Goal: Transaction & Acquisition: Purchase product/service

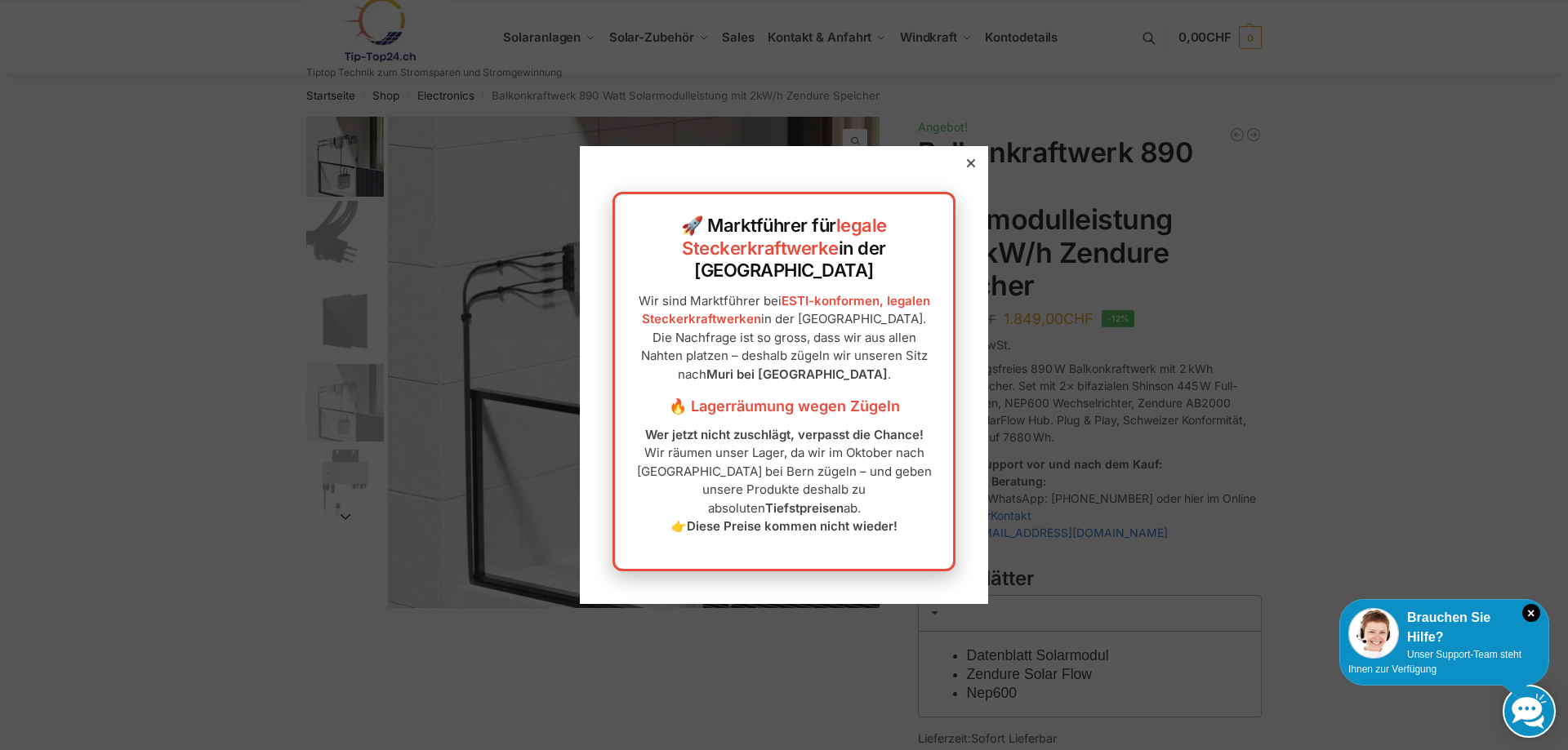
click at [975, 171] on div at bounding box center [971, 162] width 14 height 14
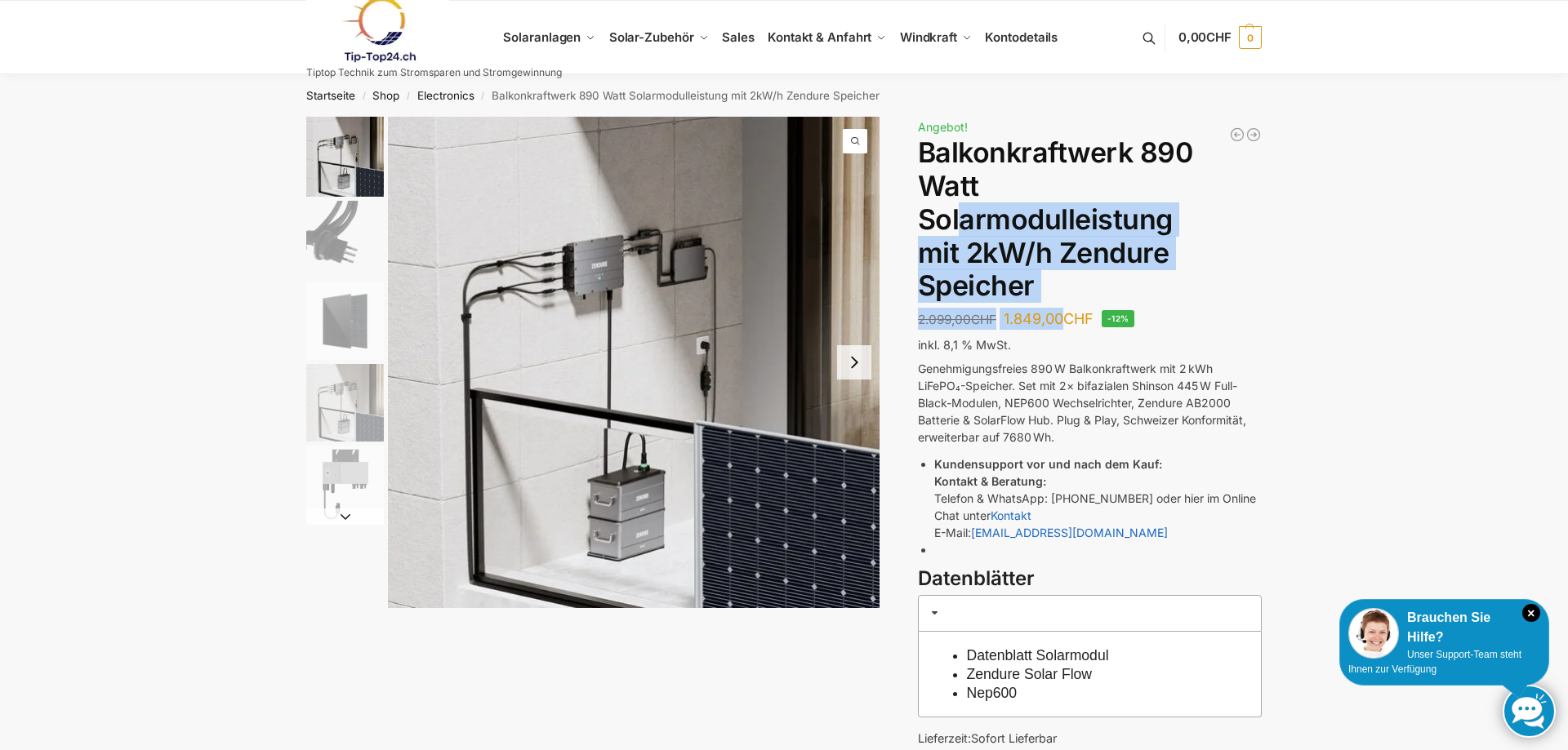
drag, startPoint x: 961, startPoint y: 228, endPoint x: 1069, endPoint y: 314, distance: 138.1
click at [1069, 314] on div "890/600 Watt Solarkraftwerk + 2,7 KW Batteriespeicher Genehmigungsfrei 2.222,00…" at bounding box center [1089, 512] width 344 height 790
click at [367, 256] on img "2 / 5" at bounding box center [345, 240] width 77 height 77
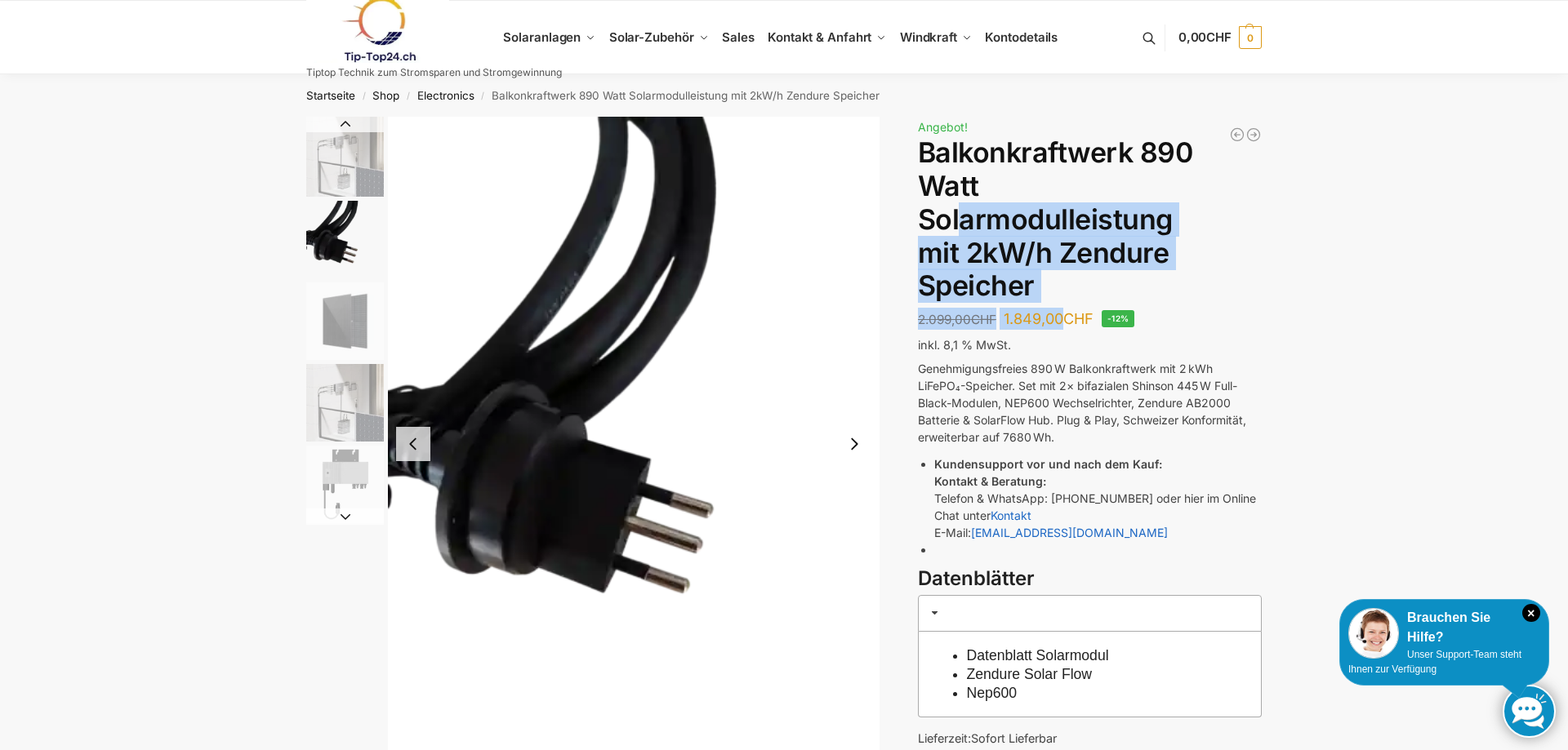
click at [359, 309] on img "3 / 5" at bounding box center [345, 321] width 77 height 77
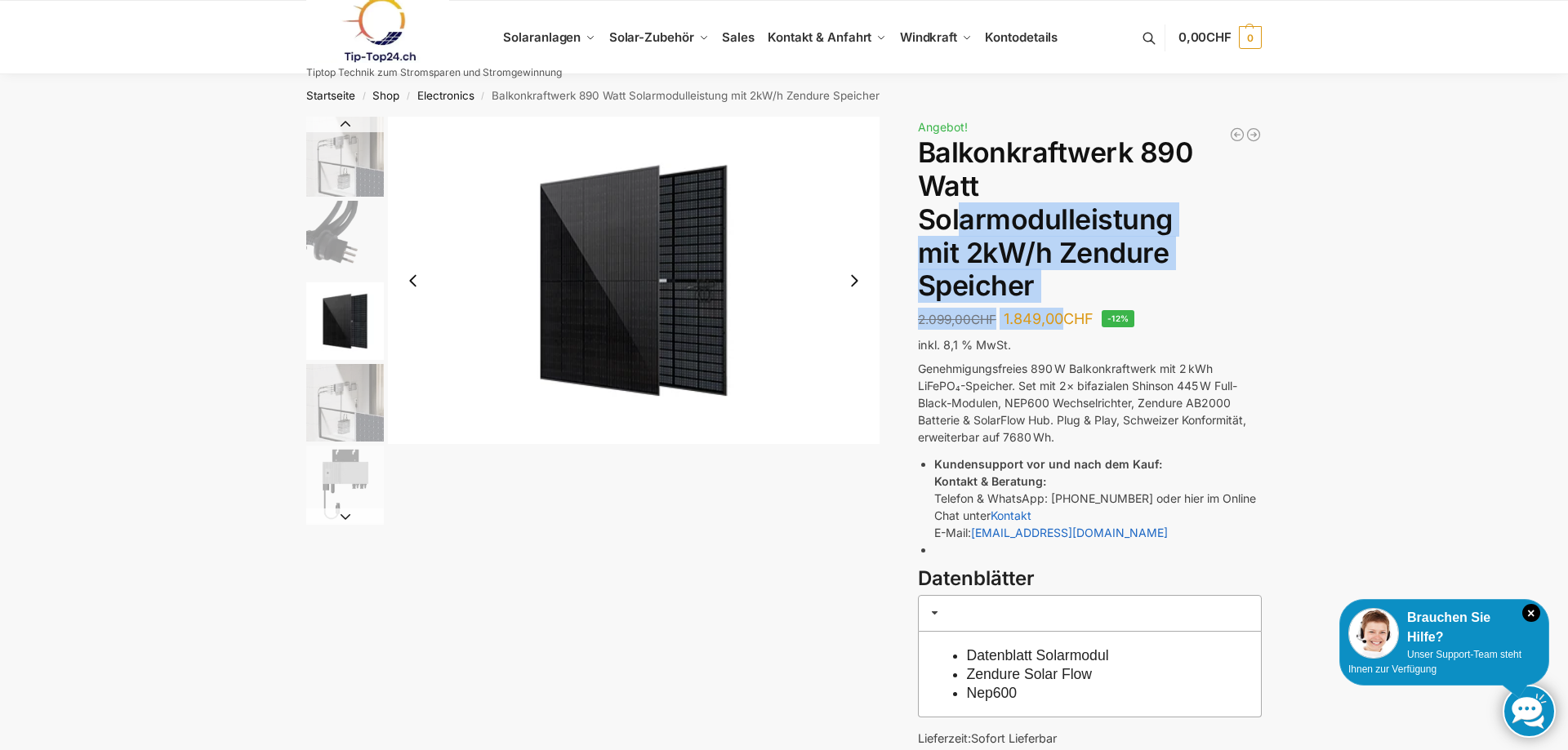
click at [348, 399] on img "4 / 5" at bounding box center [345, 403] width 77 height 77
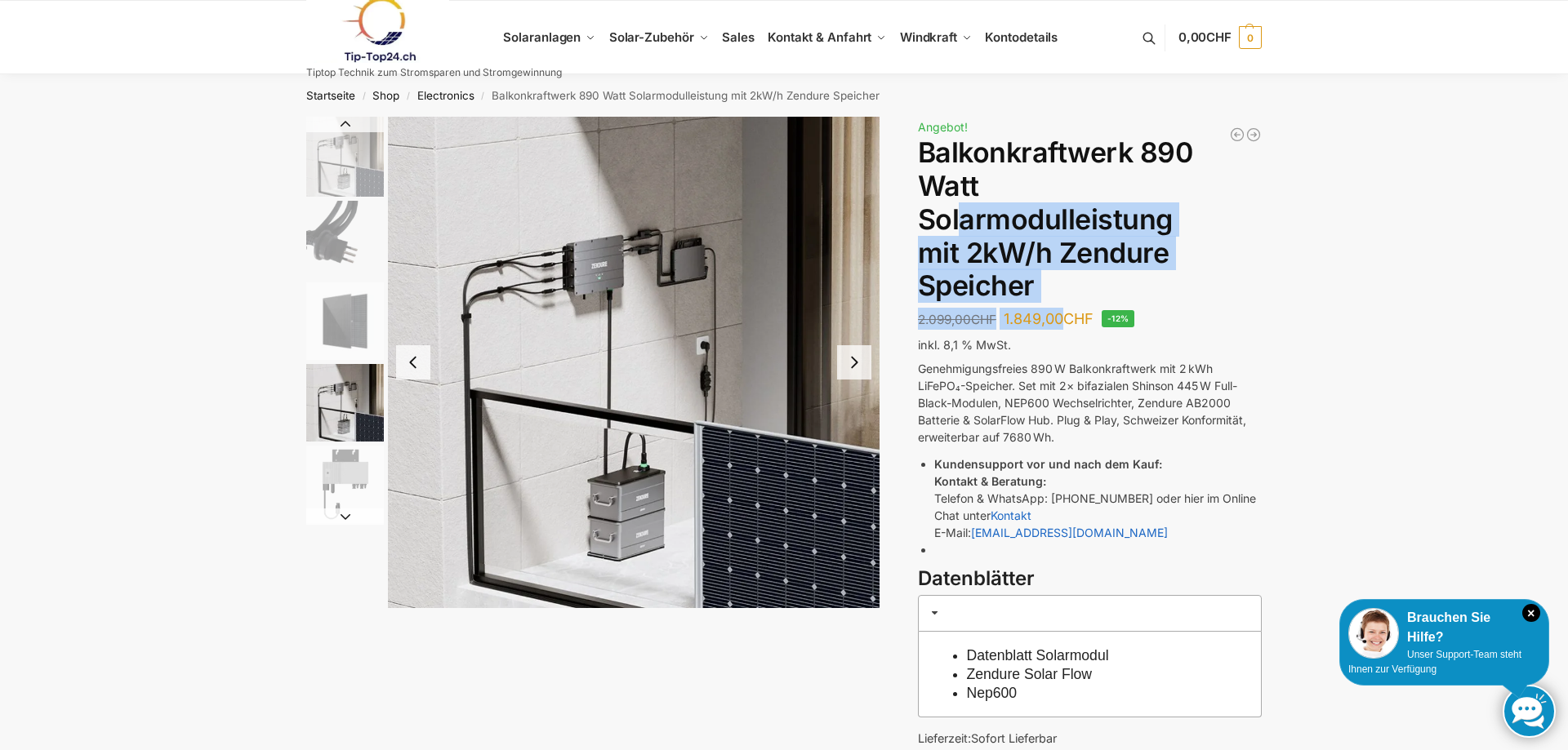
click at [359, 479] on img "5 / 5" at bounding box center [345, 484] width 77 height 77
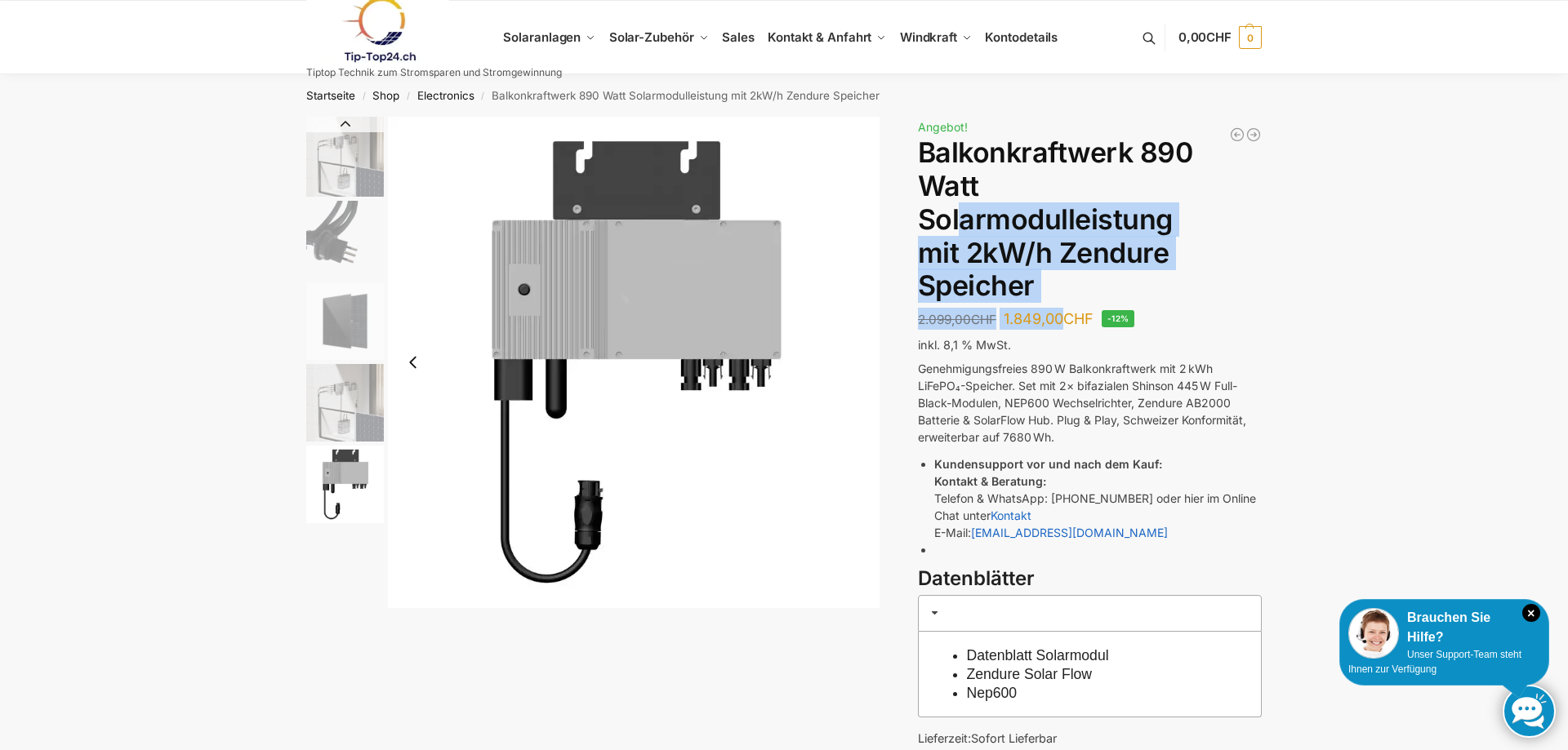
click at [369, 420] on img "4 / 5" at bounding box center [345, 403] width 77 height 77
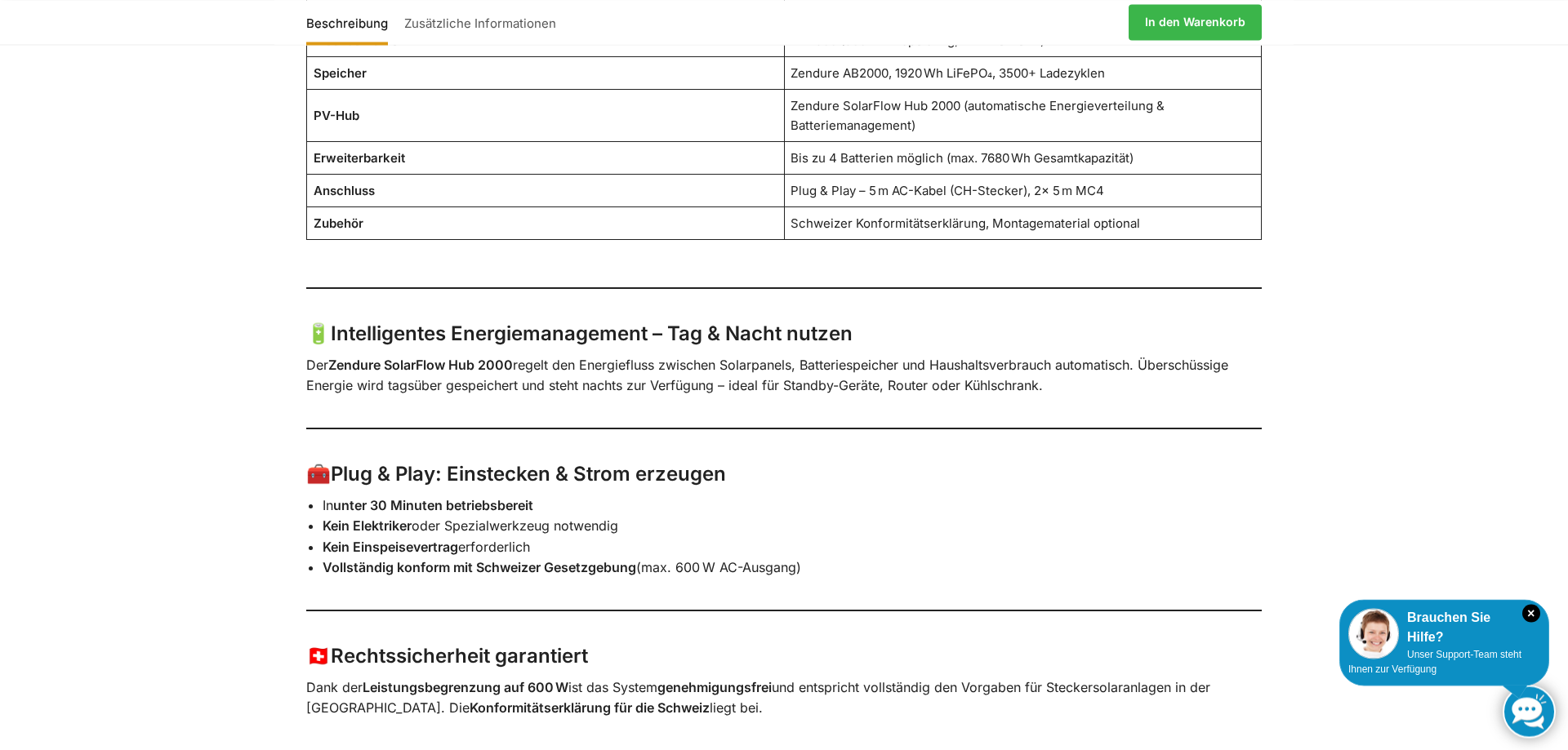
scroll to position [1582, 0]
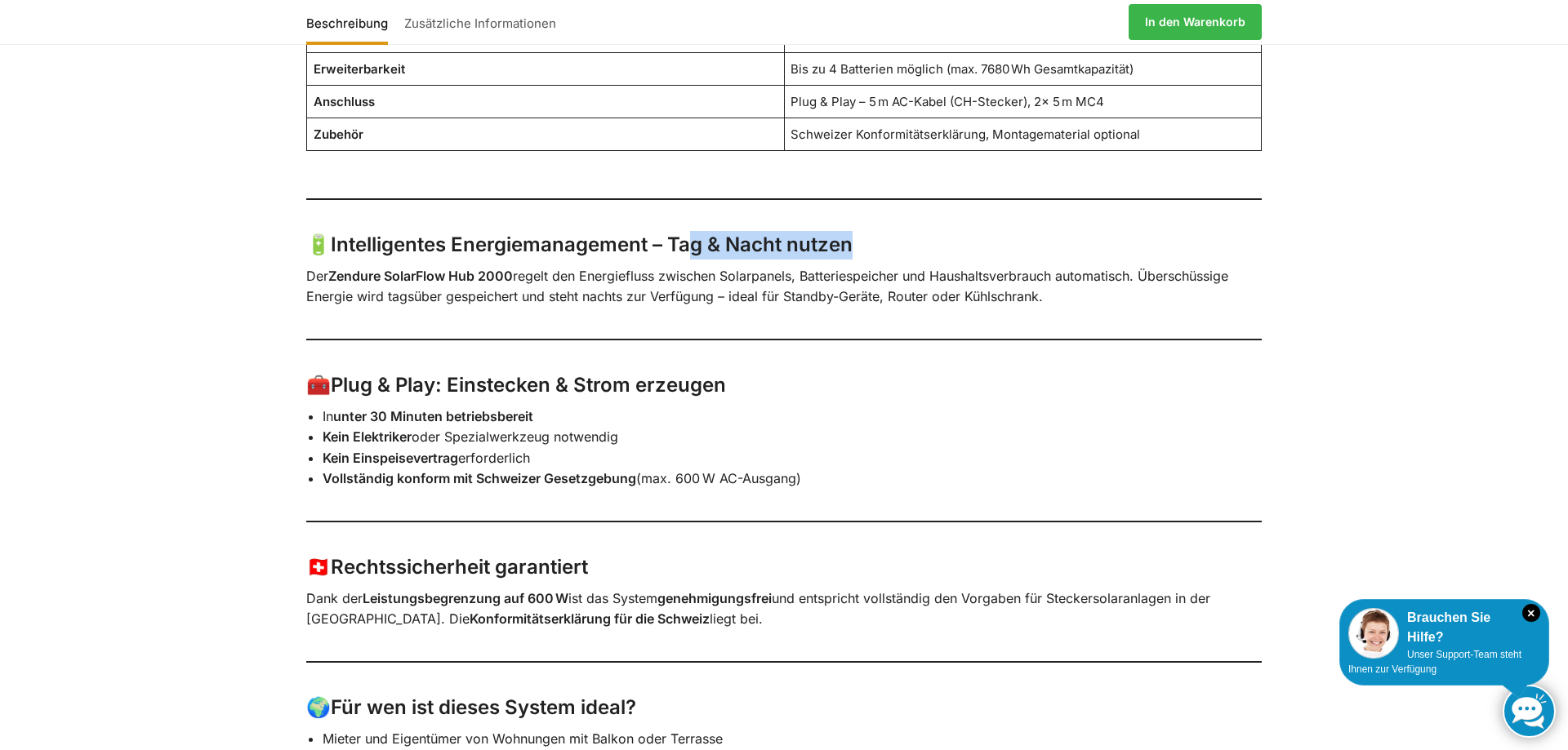
drag, startPoint x: 808, startPoint y: 246, endPoint x: 906, endPoint y: 247, distance: 98.0
click at [906, 247] on h3 "🔋 Intelligentes Energiemanagement – Tag & Nacht nutzen" at bounding box center [784, 246] width 956 height 29
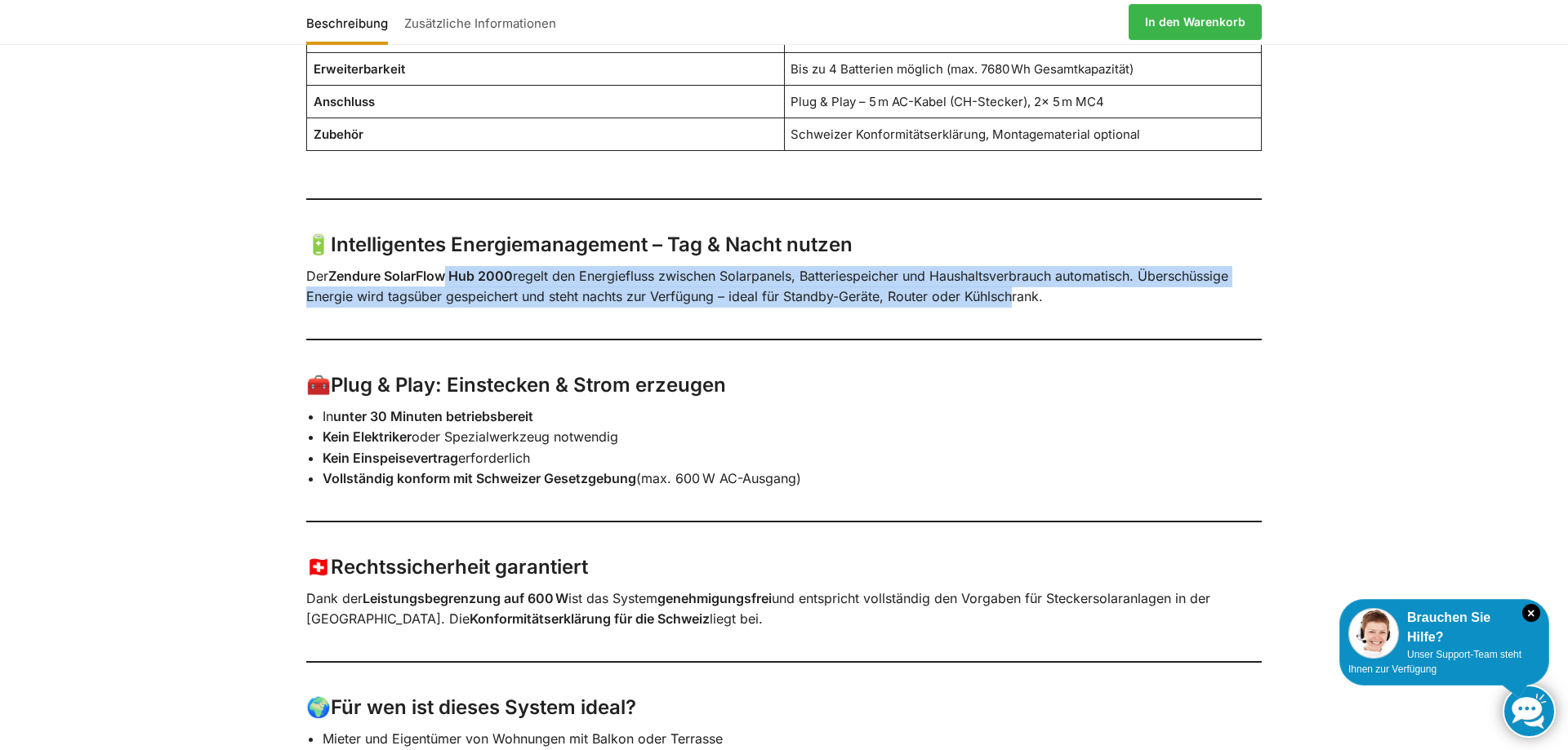
drag, startPoint x: 452, startPoint y: 275, endPoint x: 983, endPoint y: 330, distance: 533.8
click at [1008, 312] on div "Mit 2 Solarmodulen je 445 Watt ☀️ Balkonkraftwerk mit Speicher – 890 W Solarmod…" at bounding box center [783, 383] width 1024 height 1946
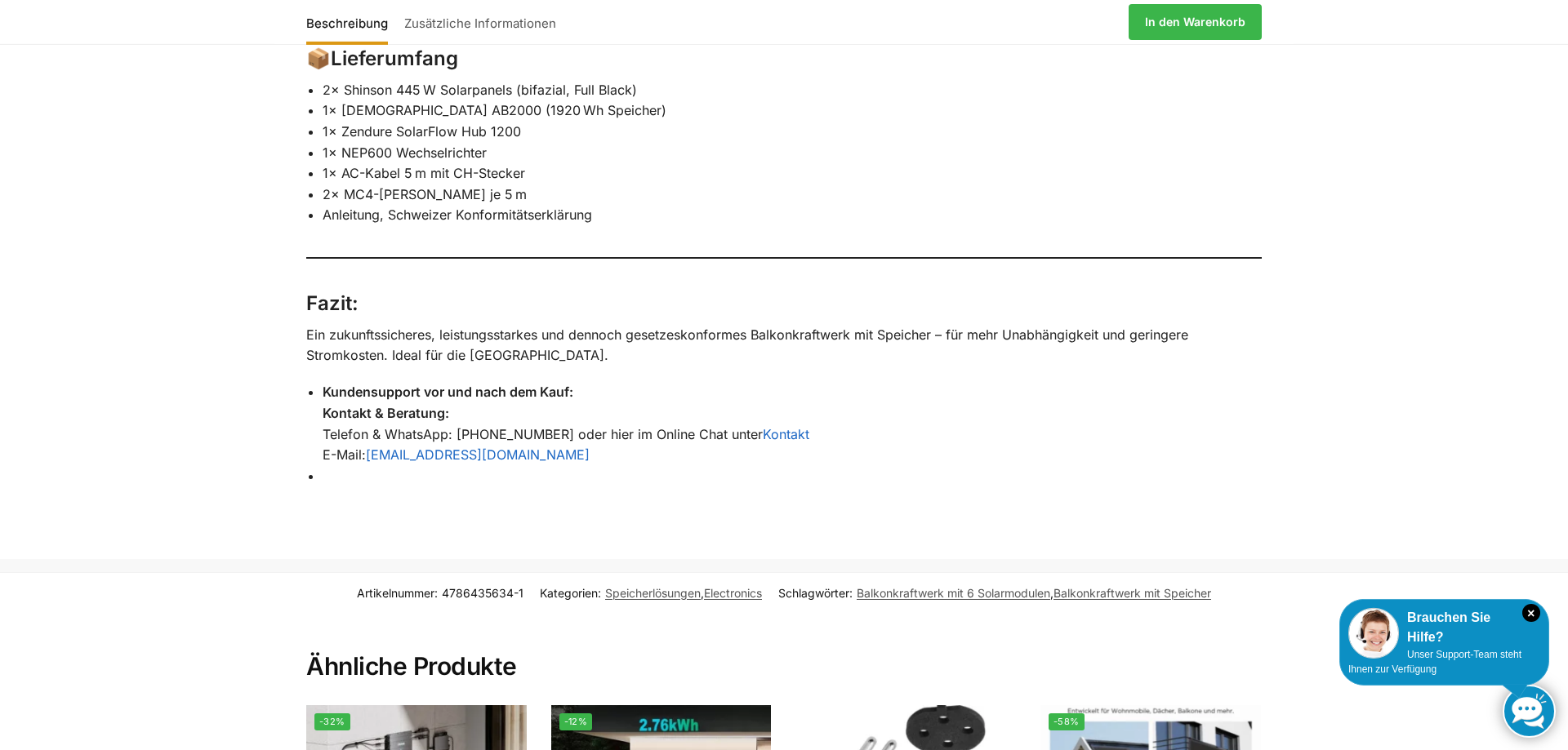
scroll to position [2415, 0]
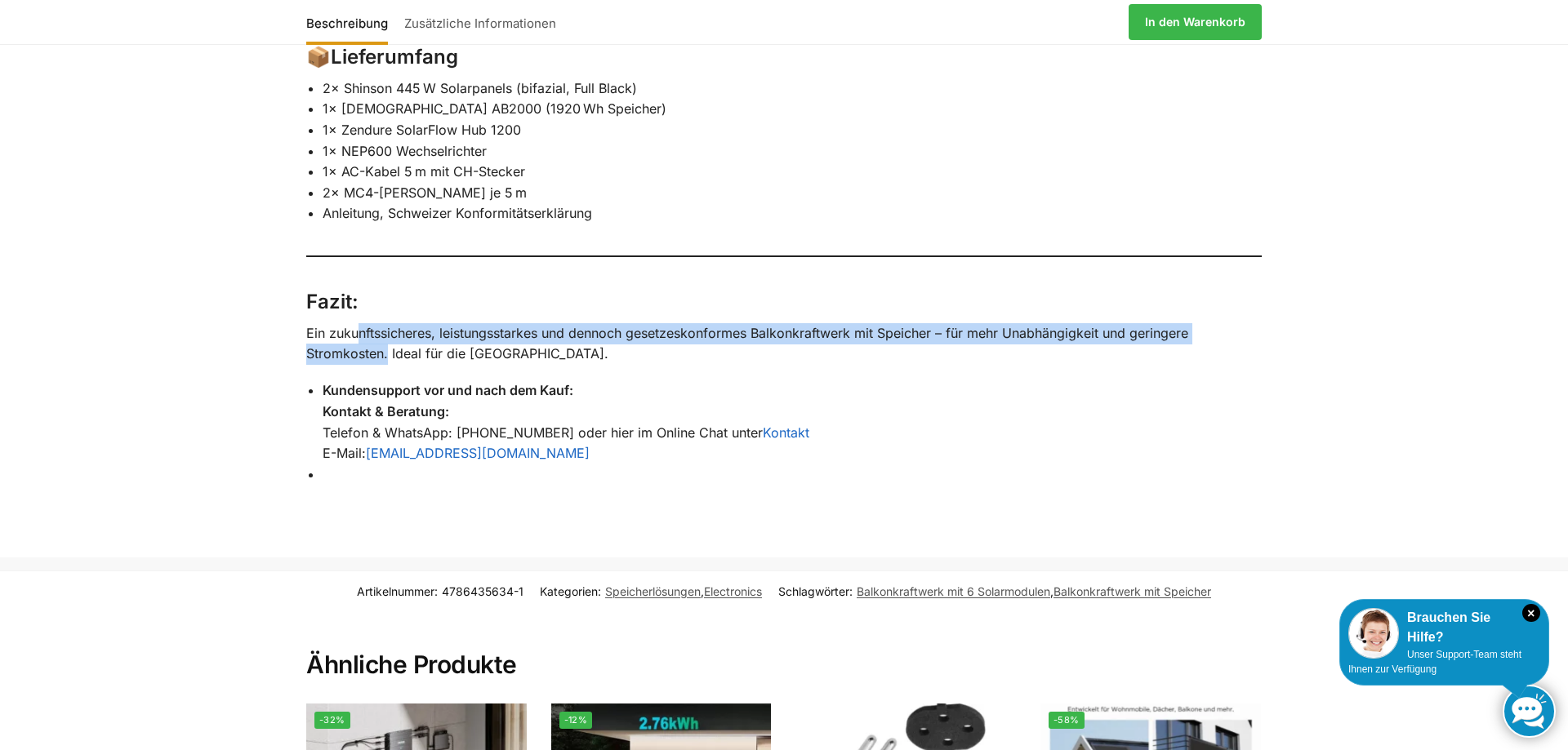
drag, startPoint x: 389, startPoint y: 348, endPoint x: 351, endPoint y: 341, distance: 38.6
click at [352, 339] on p "Ein zukunftssicheres, leistungsstarkes und dennoch gesetzeskonformes Balkonkraf…" at bounding box center [784, 344] width 956 height 42
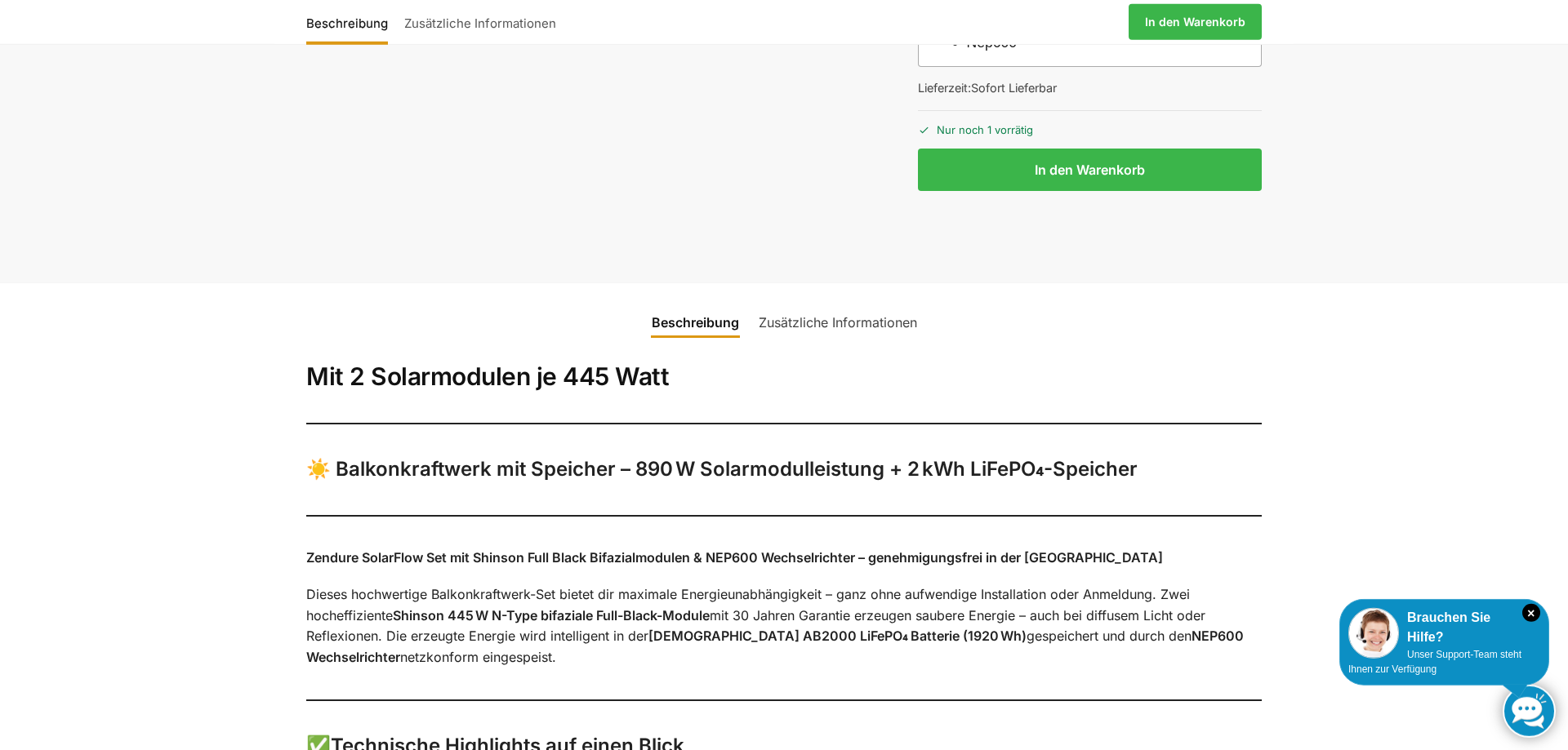
scroll to position [0, 0]
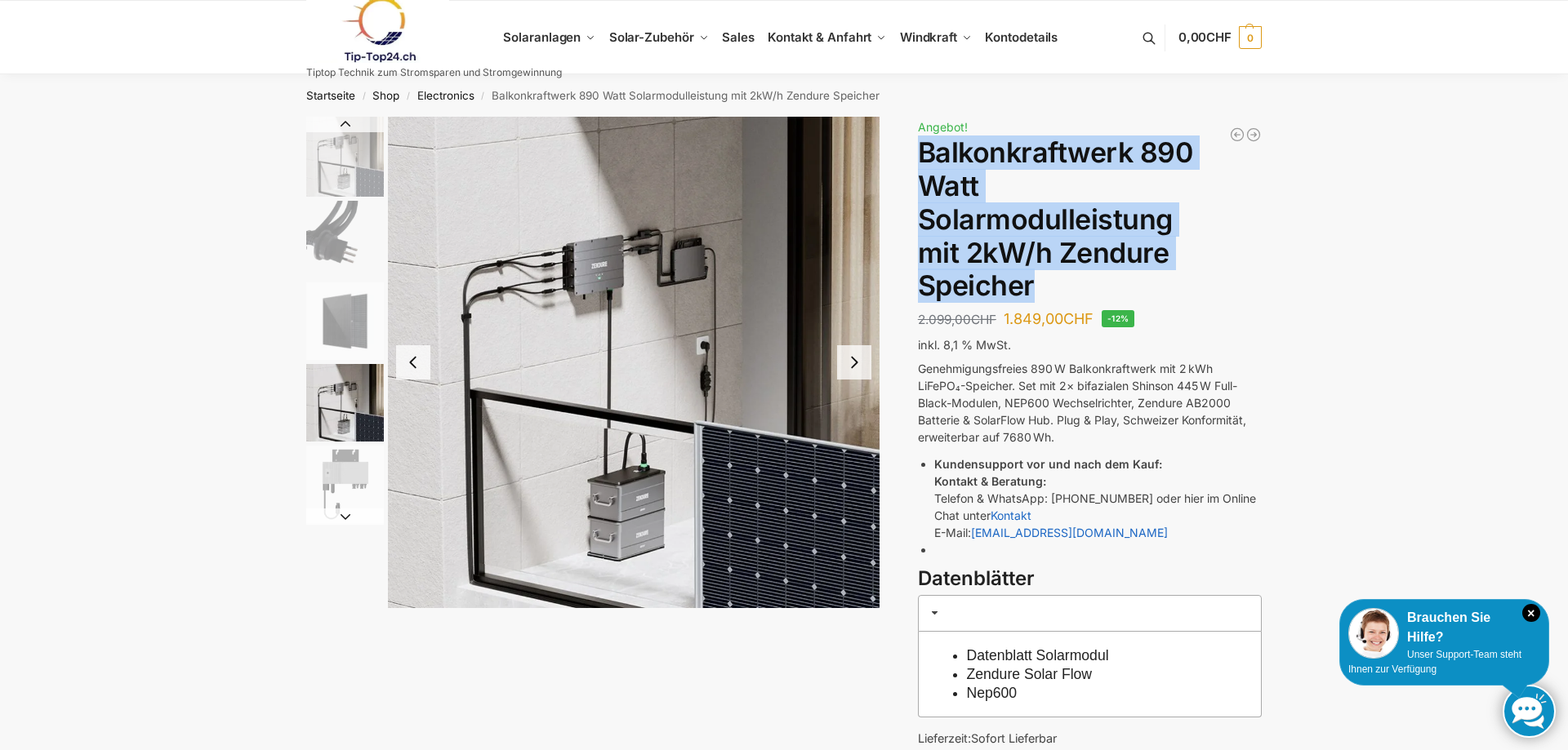
drag, startPoint x: 924, startPoint y: 152, endPoint x: 1036, endPoint y: 274, distance: 165.6
click at [1036, 274] on h1 "Balkonkraftwerk 890 Watt Solarmodulleistung mit 2kW/h Zendure Speicher" at bounding box center [1089, 219] width 344 height 166
copy h1 "Balkonkraftwerk 890 Watt Solarmodulleistung mit 2kW/h Zendure Speicher"
